Goal: Task Accomplishment & Management: Manage account settings

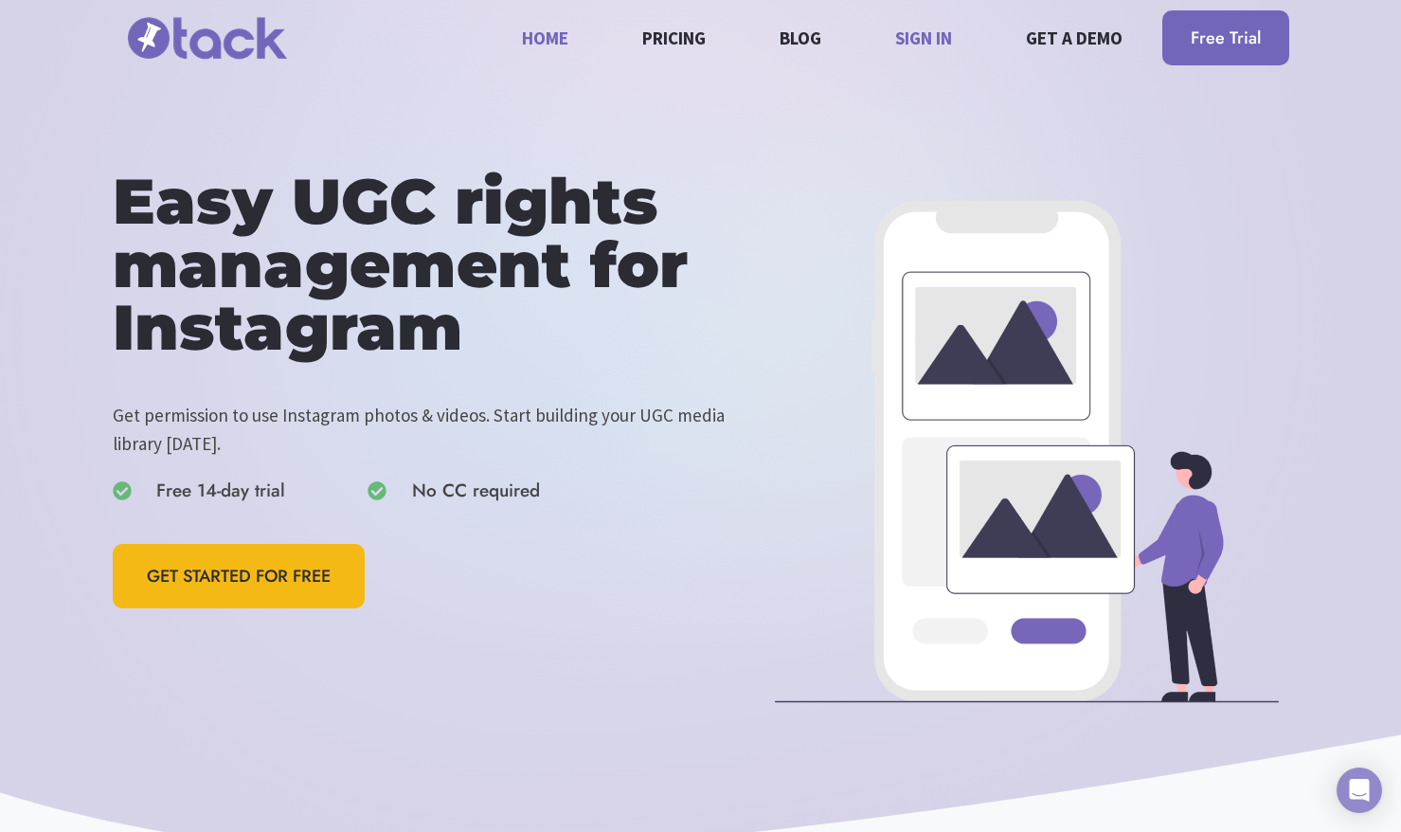
click at [923, 27] on link "Sign in" at bounding box center [924, 37] width 79 height 50
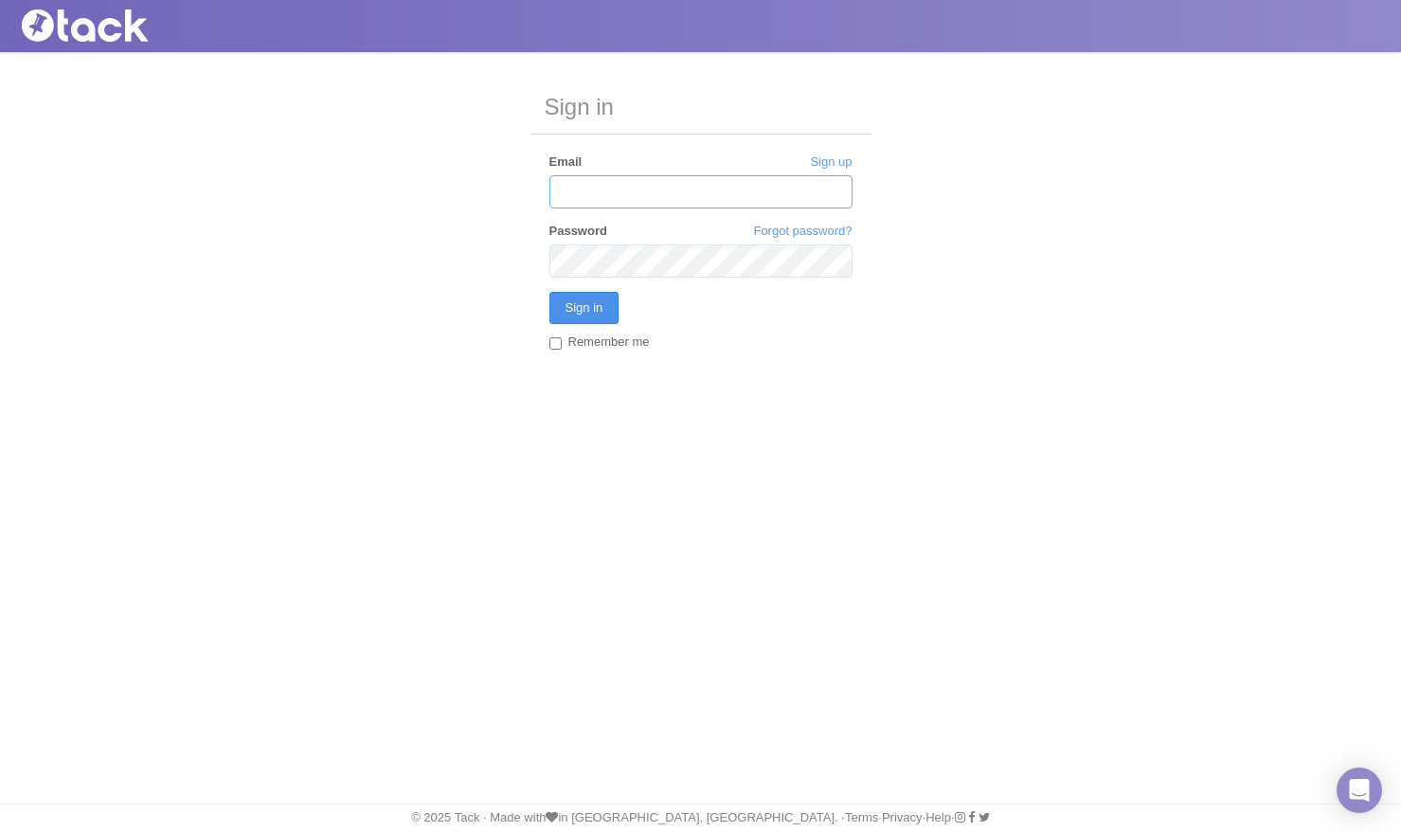
type input "[PERSON_NAME][EMAIL_ADDRESS][DOMAIN_NAME]"
click at [585, 313] on input "Sign in" at bounding box center [584, 308] width 70 height 32
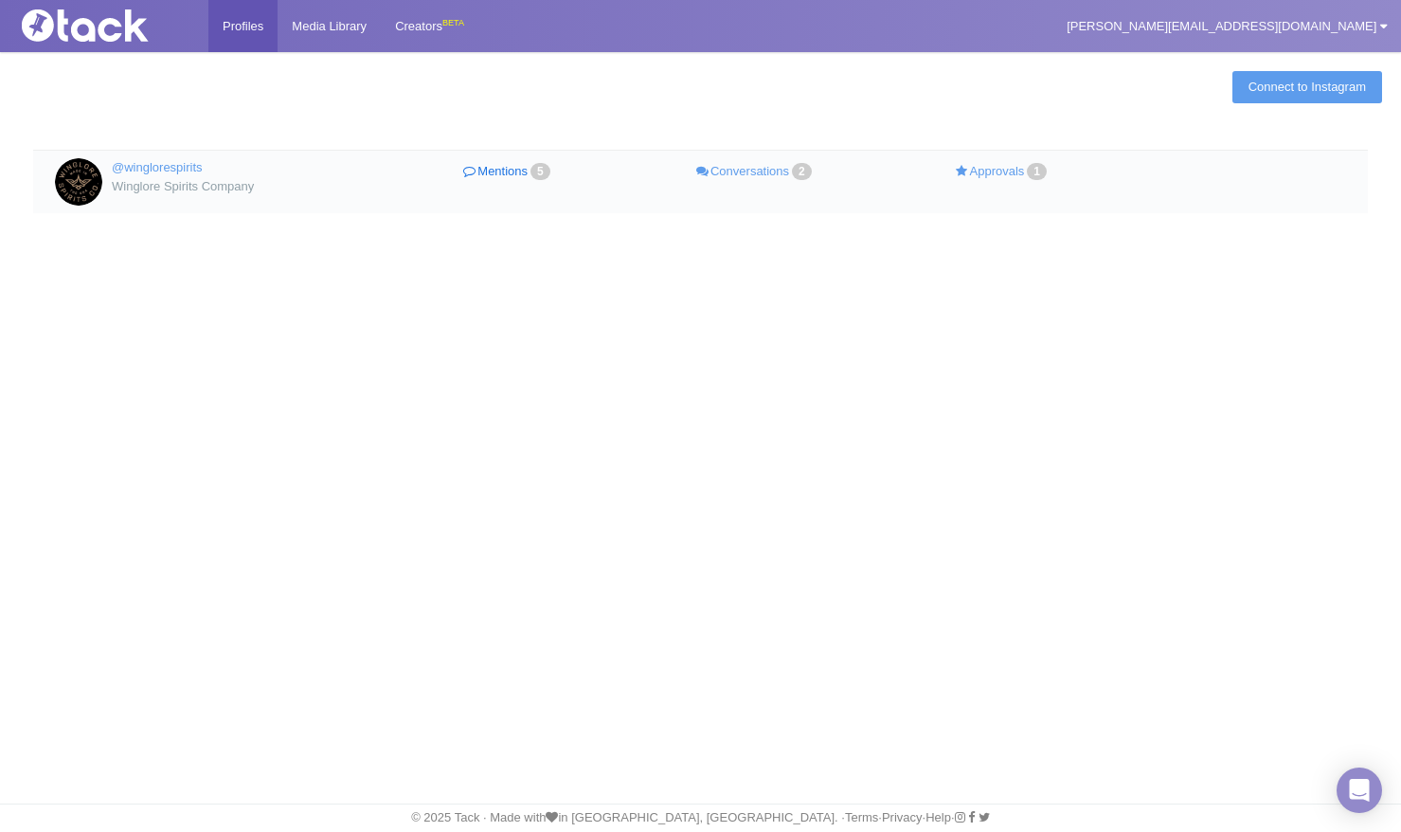
click at [509, 163] on link "Mentions 5" at bounding box center [508, 171] width 247 height 27
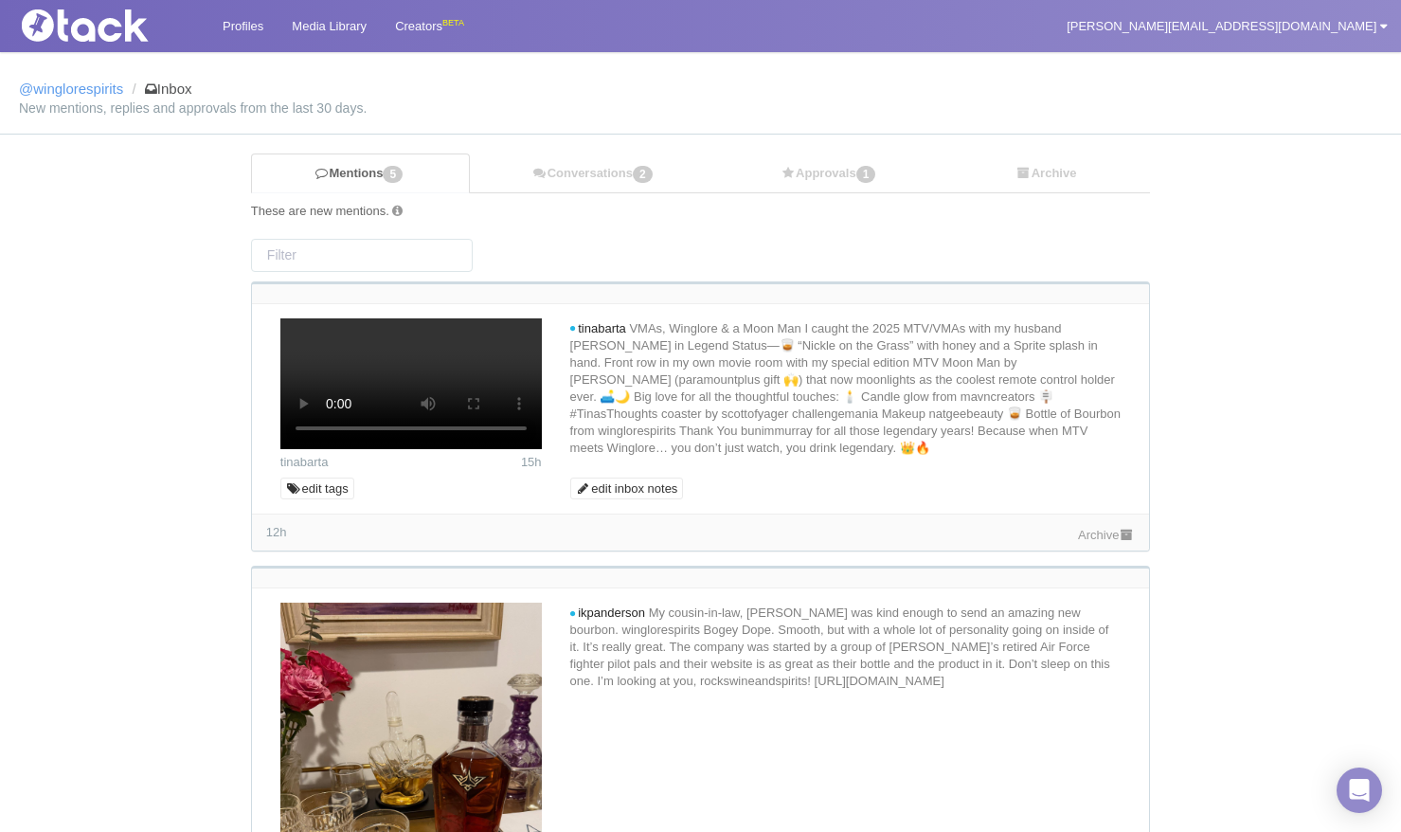
click at [92, 20] on img at bounding box center [108, 25] width 189 height 32
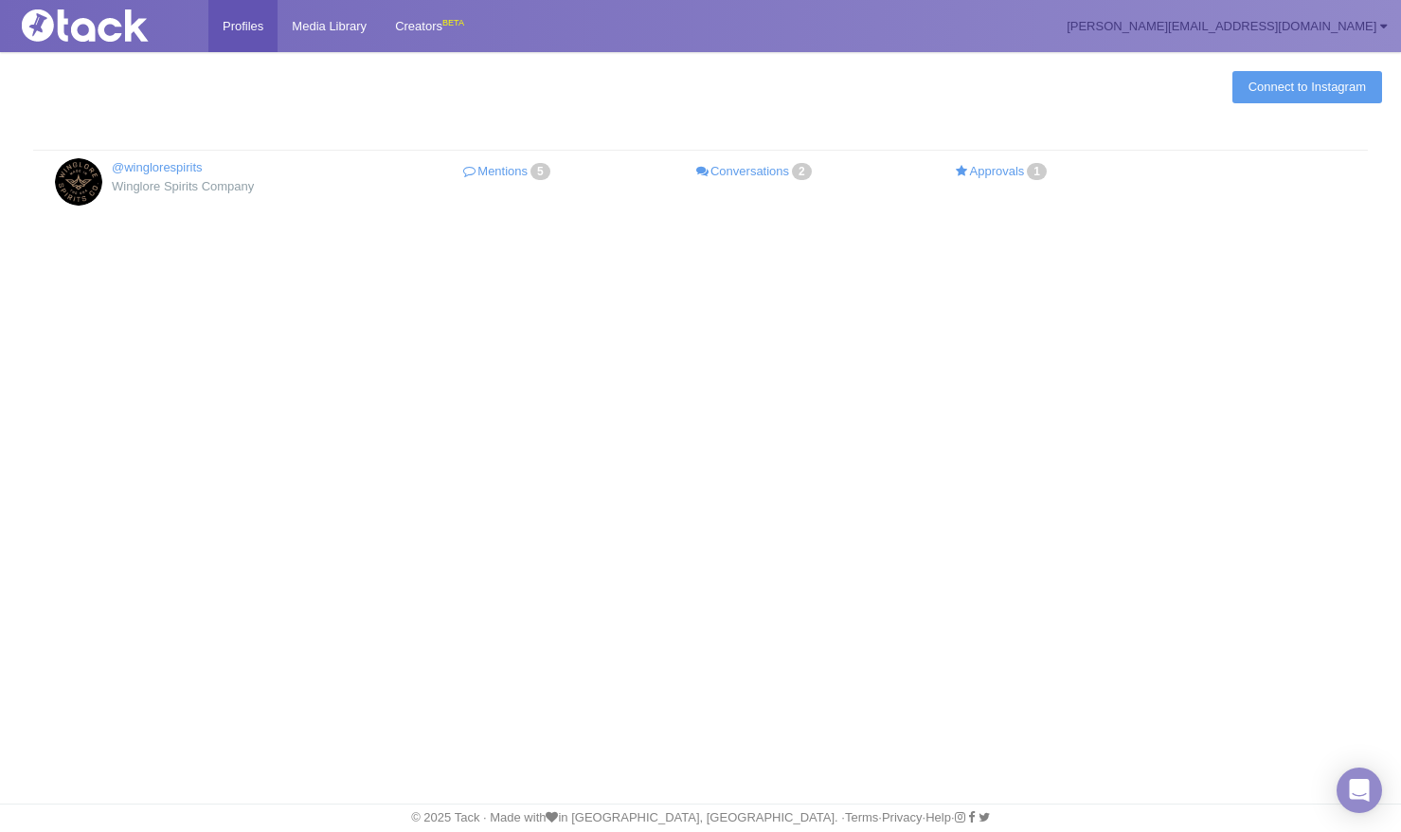
click at [1293, 21] on link "[PERSON_NAME][EMAIL_ADDRESS][DOMAIN_NAME]" at bounding box center [1226, 26] width 349 height 52
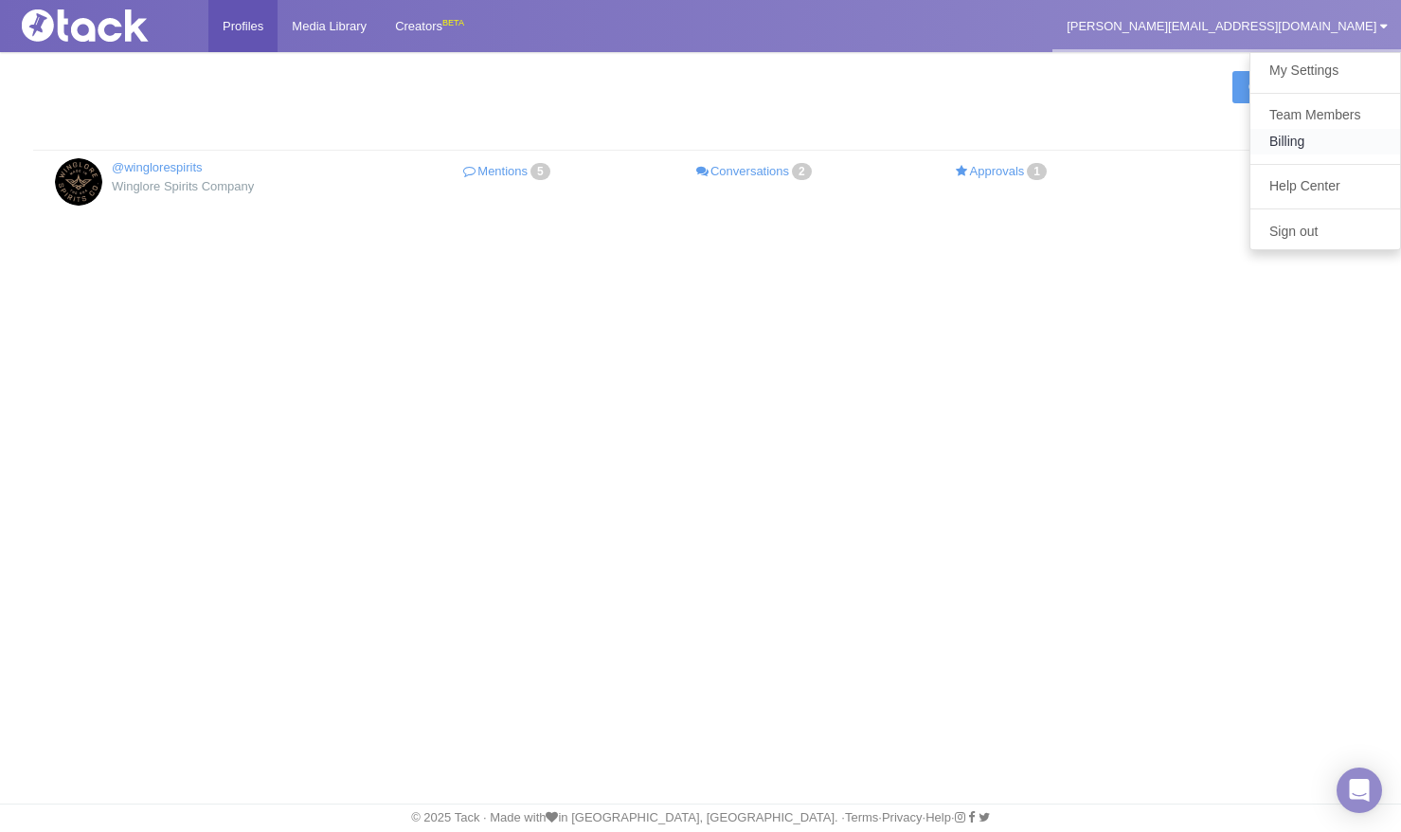
click at [1289, 149] on link "Billing" at bounding box center [1325, 142] width 150 height 26
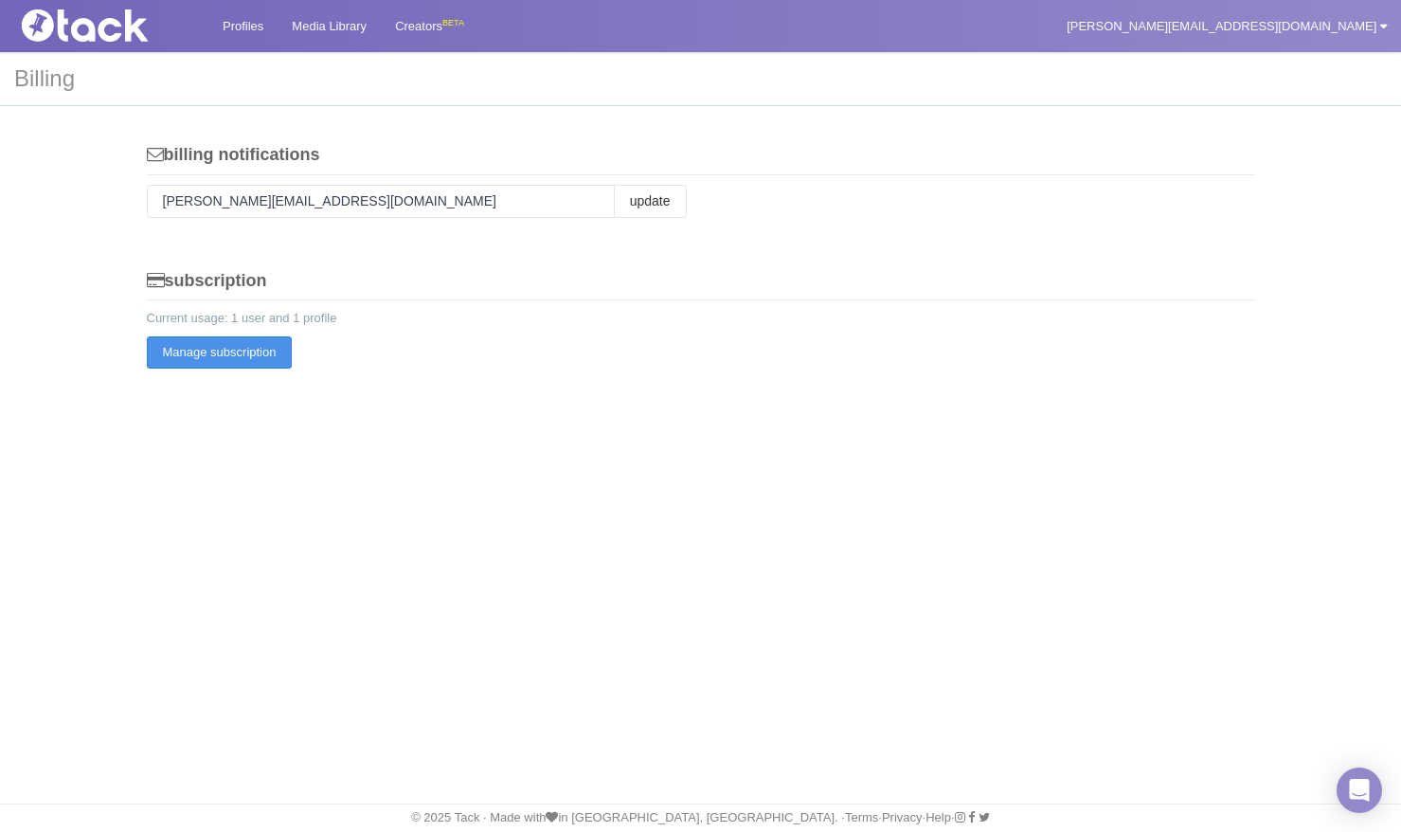
click at [232, 352] on button "Manage subscription" at bounding box center [220, 352] width 146 height 32
